Goal: Use online tool/utility: Use online tool/utility

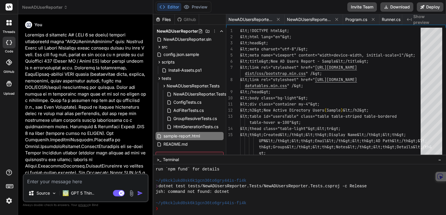
scroll to position [622, 0]
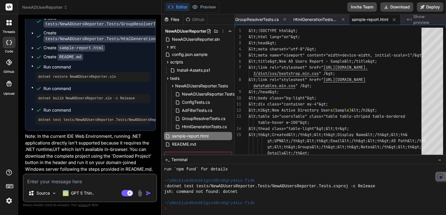
type textarea "$(document).ready(function(){ $('#usersTable').DataTable({ pageLength: 25, orde…"
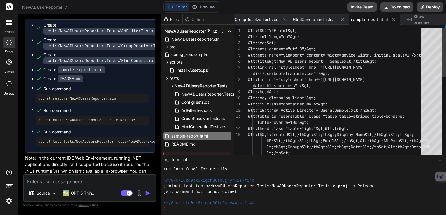
type textarea "x"
type textarea "order: [[0,'desc']] }); }); &lt;/script&gt; &lt;/body&gt; &lt;/html&gt;"
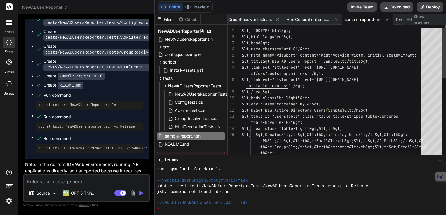
type textarea "x"
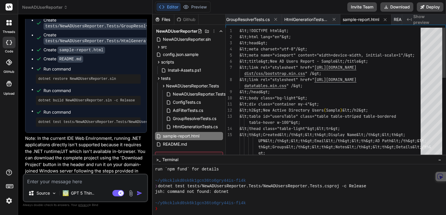
type textarea "&lt;/script&gt; &lt;/body&gt; &lt;/html&gt;"
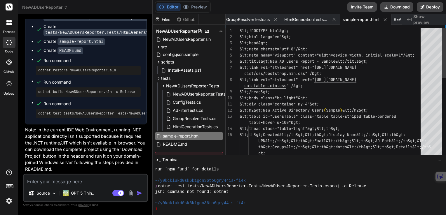
type textarea "x"
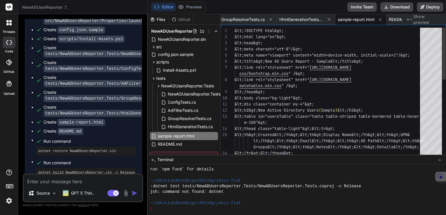
type textarea "&lt;/body&gt; &lt;/html&gt;"
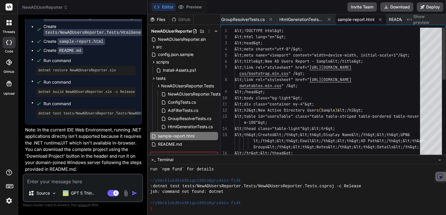
type textarea "x"
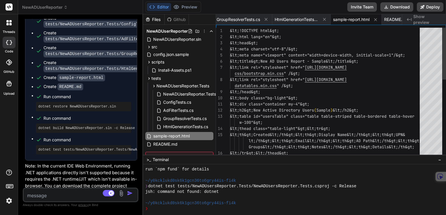
scroll to position [2350, 0]
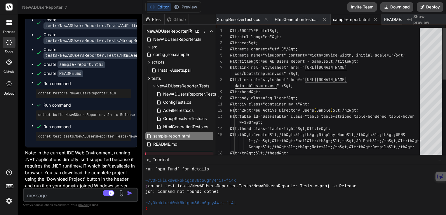
drag, startPoint x: 153, startPoint y: 39, endPoint x: 130, endPoint y: 46, distance: 23.5
click at [130, 46] on div "Custom Bot Bind AI Web Search Created with Pixso. Code Generator You Bind AI 🔹 …" at bounding box center [80, 114] width 125 height 201
click at [65, 8] on icon at bounding box center [66, 7] width 4 height 4
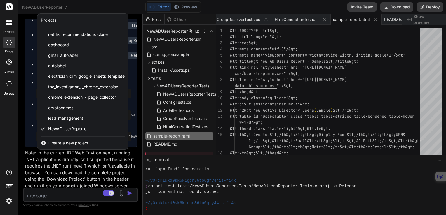
click at [64, 144] on span "Create a new project" at bounding box center [68, 143] width 40 height 6
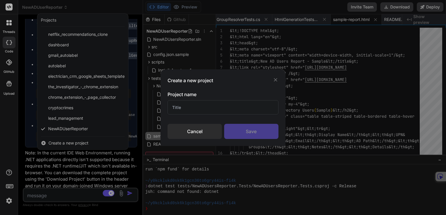
click at [213, 106] on input "text" at bounding box center [223, 107] width 111 height 14
type input "BackendCreator"
click at [259, 133] on div "Save" at bounding box center [251, 131] width 54 height 15
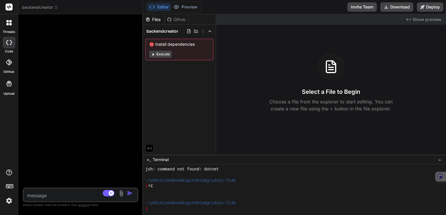
click at [51, 196] on textarea at bounding box center [71, 194] width 95 height 11
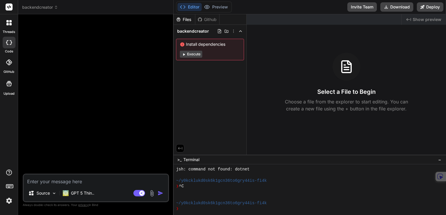
type textarea "x"
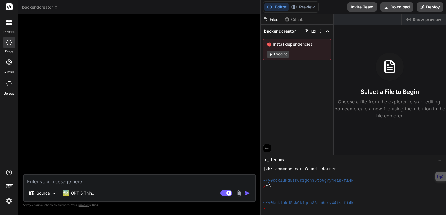
drag, startPoint x: 143, startPoint y: 107, endPoint x: 253, endPoint y: 123, distance: 111.2
click at [253, 123] on div "Custom Bot Bind AI Web Search Created with Pixso. Code Generator Source GPT 5 T…" at bounding box center [139, 114] width 243 height 201
click at [58, 181] on textarea at bounding box center [139, 180] width 231 height 11
paste textarea "Loremips d sitametc adipisc elitseddoei tem i Utlab etdolor Magnaali: [Enimad m…"
type textarea "Loremips d sitametc adipisc elitseddoei tem i Utlab etdolor Magnaali: [Enimad m…"
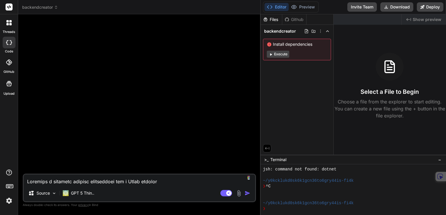
type textarea "x"
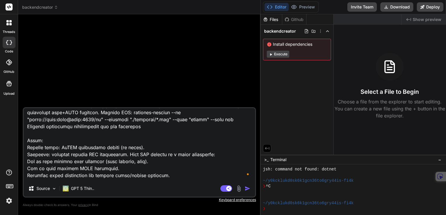
scroll to position [0, 0]
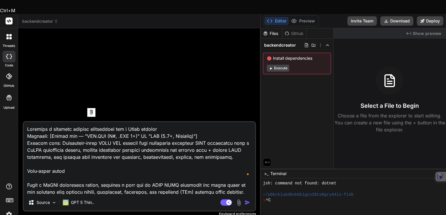
drag, startPoint x: 50, startPoint y: 121, endPoint x: 87, endPoint y: 123, distance: 36.5
click at [87, 123] on textarea at bounding box center [139, 158] width 231 height 72
type textarea "Generate a complete backend application for a React project Language: "[DOMAIN_…"
type textarea "x"
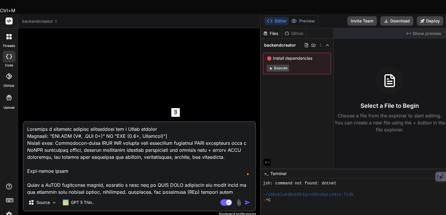
drag, startPoint x: 106, startPoint y: 121, endPoint x: 183, endPoint y: 120, distance: 77.1
click at [183, 122] on textarea at bounding box center [139, 158] width 231 height 72
type textarea "Generate a complete backend application for a React project Language: "[DOMAIN_…"
type textarea "x"
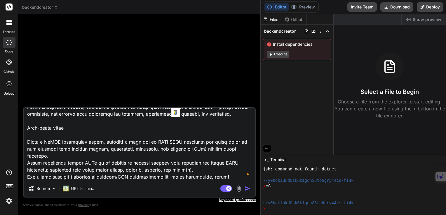
type textarea "Generate a complete backend application for a React project Language: "[DOMAIN_…"
click at [198, 135] on textarea at bounding box center [139, 144] width 231 height 72
click at [248, 190] on img "button" at bounding box center [248, 189] width 6 height 6
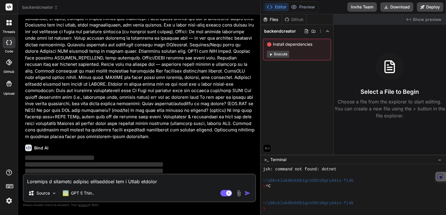
scroll to position [509, 0]
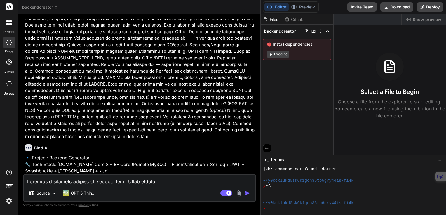
type textarea "x"
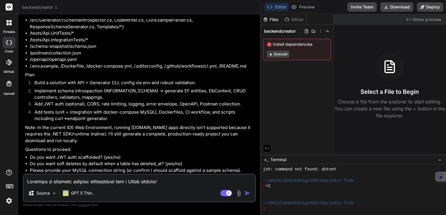
scroll to position [783, 0]
